Goal: Find specific page/section: Find specific page/section

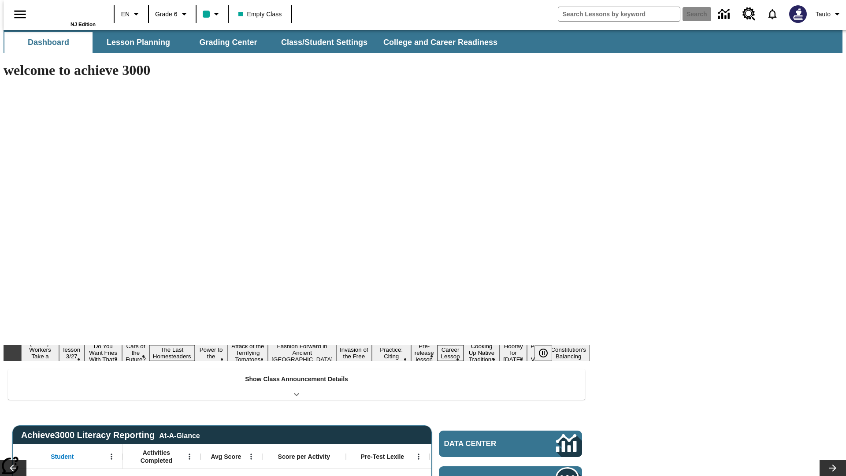
type input "-1"
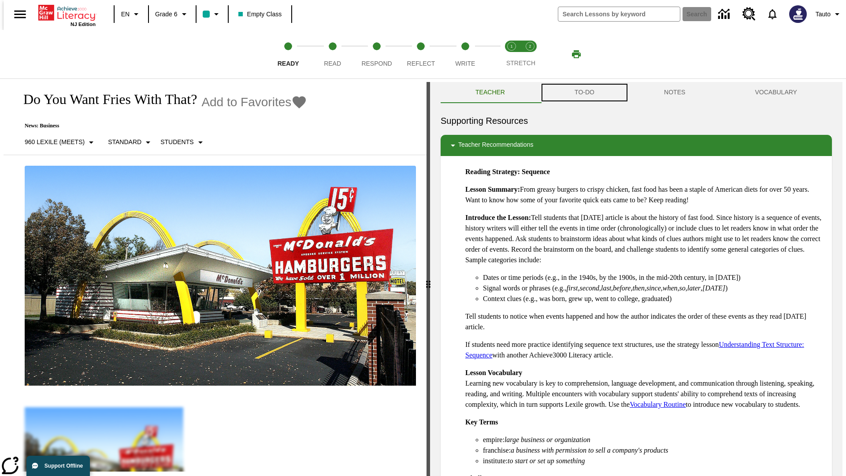
click at [584, 93] on button "TO-DO" at bounding box center [584, 92] width 89 height 21
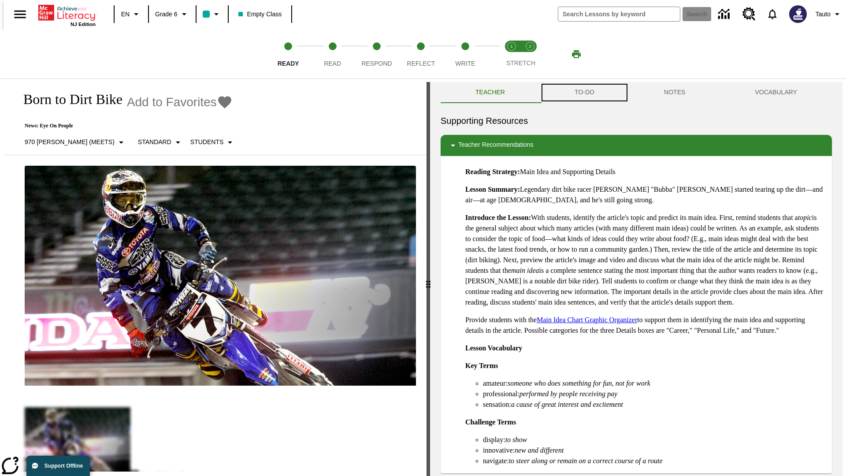
click at [584, 93] on button "TO-DO" at bounding box center [584, 92] width 89 height 21
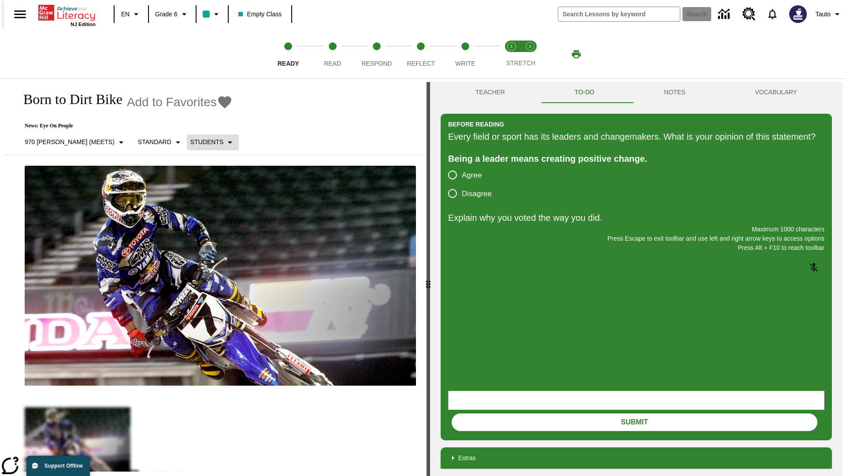
click at [190, 142] on p "Students" at bounding box center [206, 142] width 33 height 9
